Goal: Obtain resource: Obtain resource

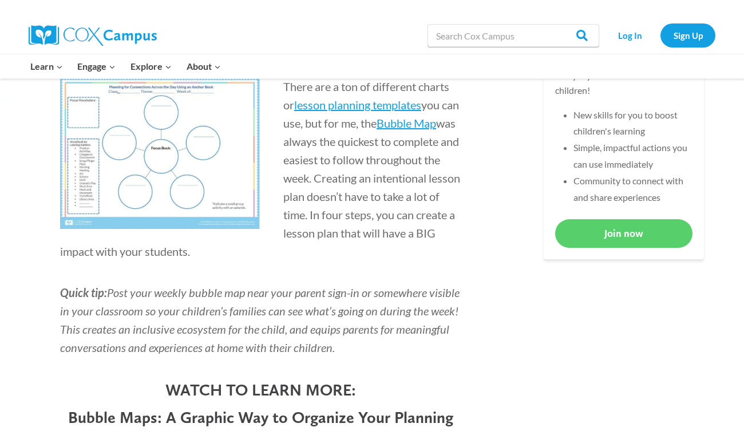
scroll to position [407, 0]
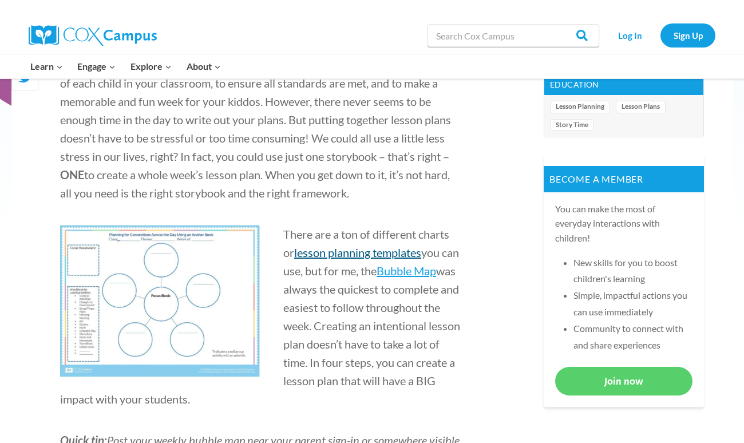
click at [350, 251] on span "lesson planning templates" at bounding box center [357, 252] width 127 height 14
click at [436, 275] on span "Bubble Map" at bounding box center [406, 271] width 60 height 14
click at [165, 282] on img at bounding box center [160, 301] width 200 height 152
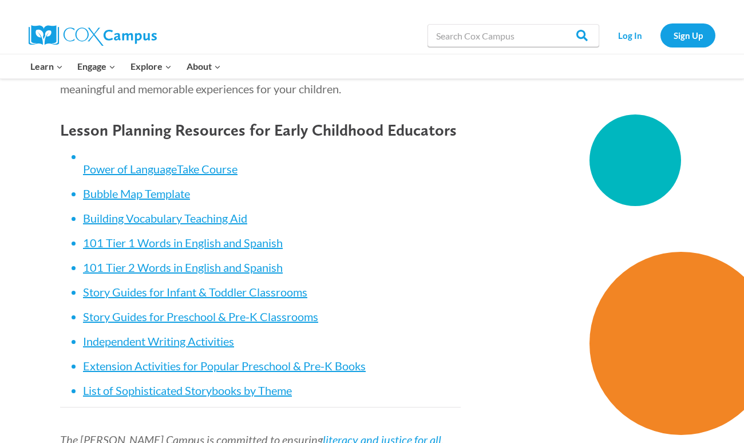
scroll to position [4853, 0]
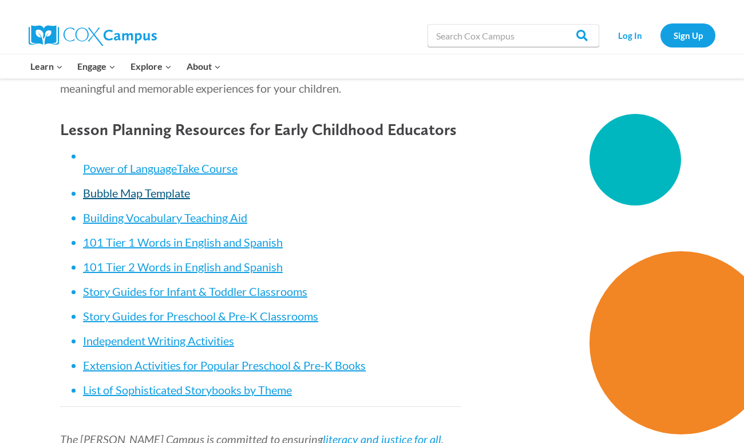
click at [128, 187] on link "Bubble Map Template" at bounding box center [136, 193] width 107 height 14
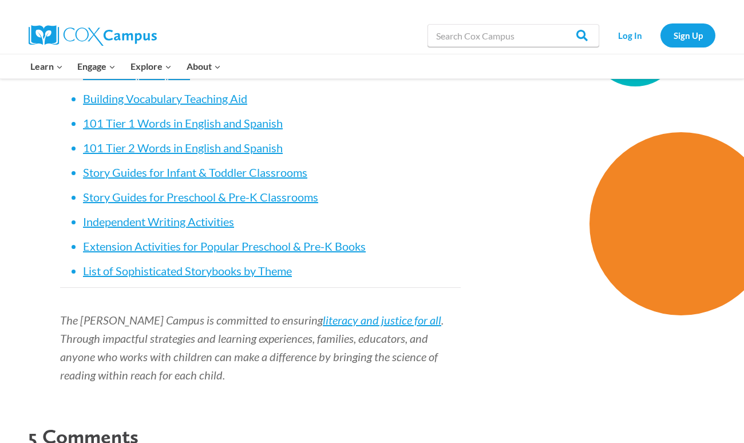
scroll to position [4914, 0]
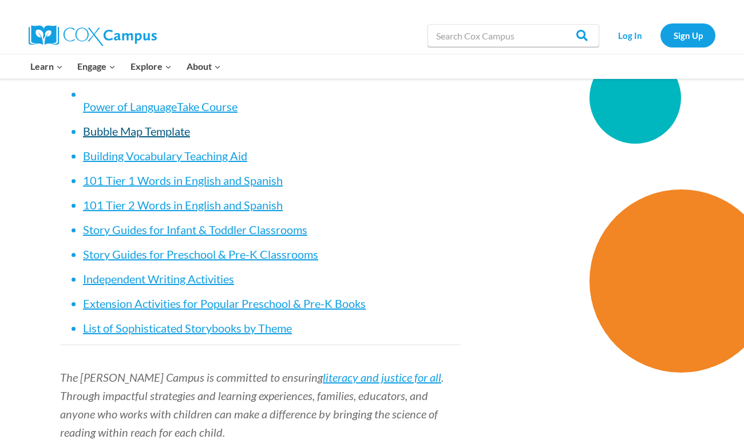
click at [137, 132] on link "Bubble Map Template" at bounding box center [136, 131] width 107 height 14
